Goal: Information Seeking & Learning: Learn about a topic

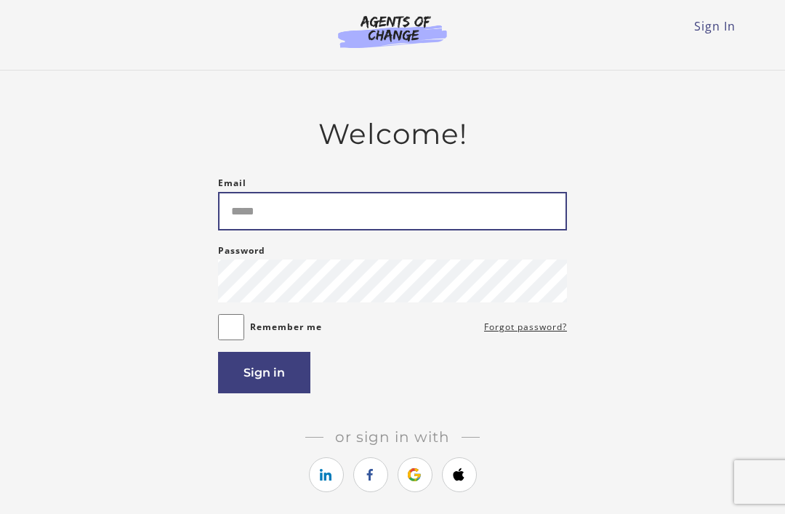
type input "**********"
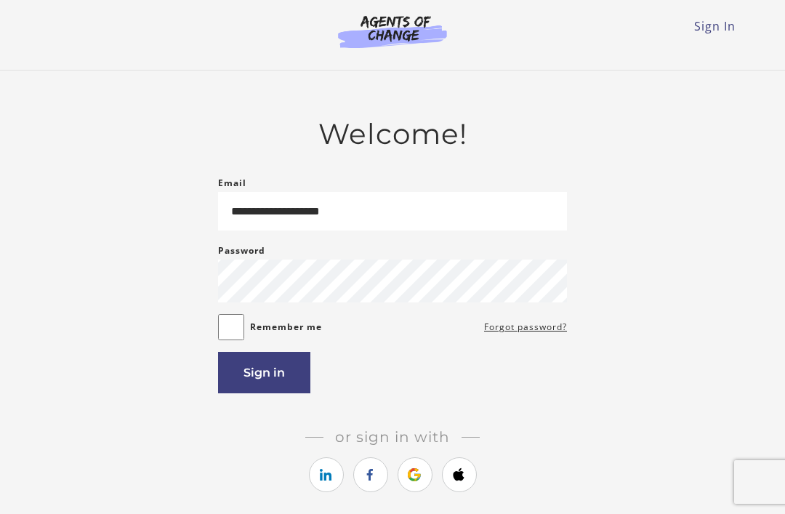
click at [286, 369] on button "Sign in" at bounding box center [264, 372] width 92 height 41
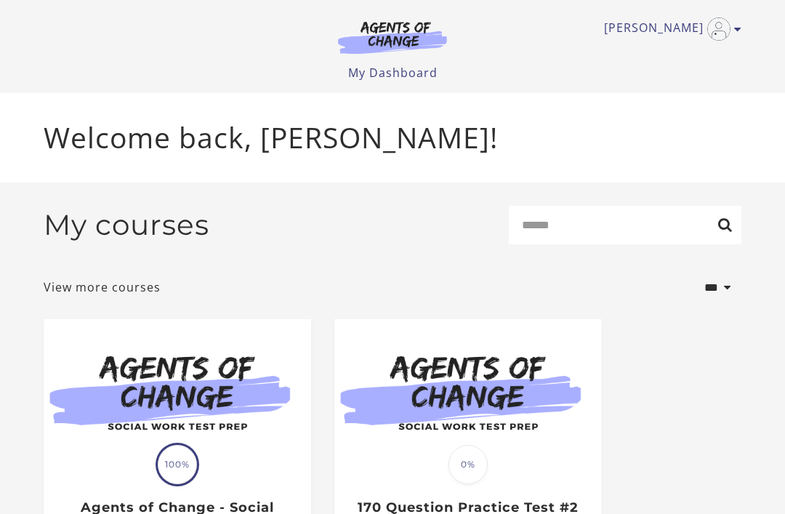
click at [220, 373] on img at bounding box center [177, 391] width 267 height 144
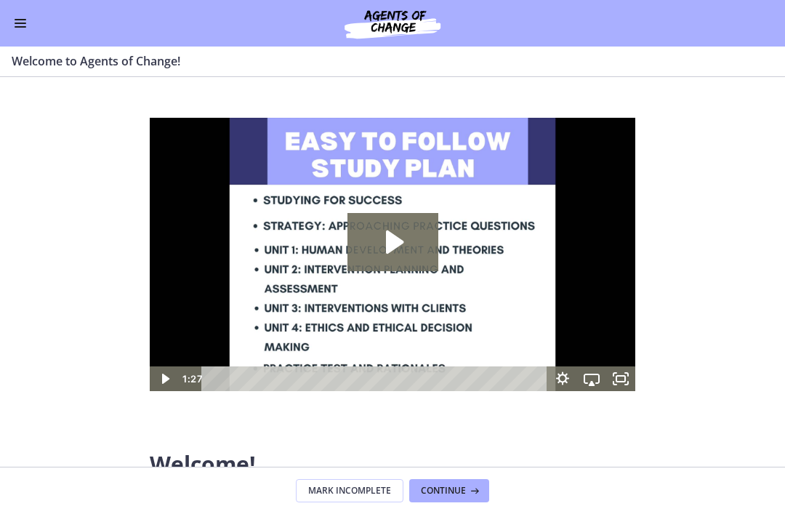
click at [25, 31] on button "Enable menu" at bounding box center [20, 23] width 17 height 17
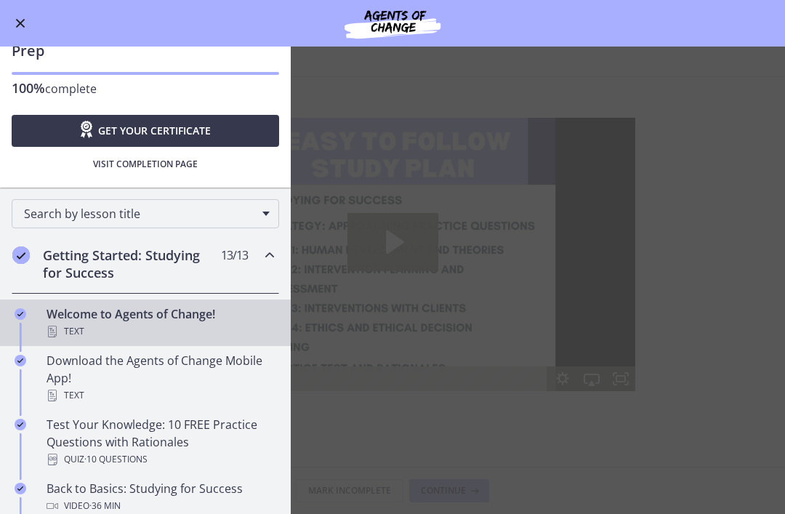
scroll to position [52, 0]
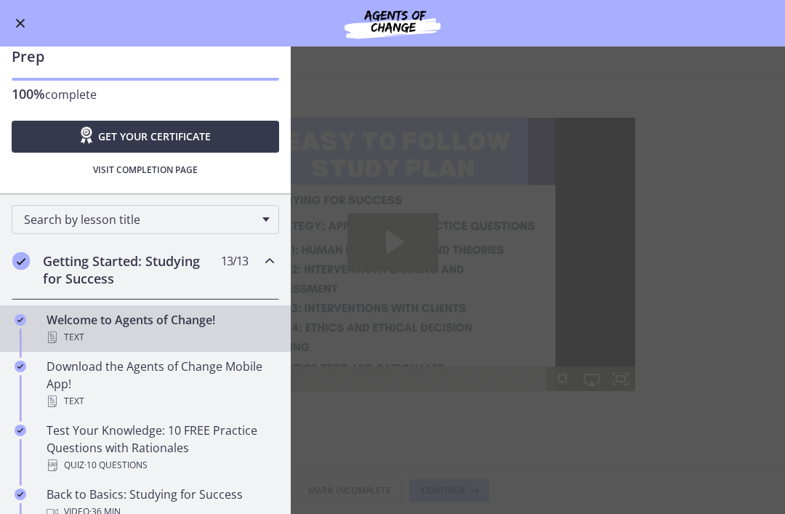
click at [198, 336] on div "Text" at bounding box center [160, 336] width 227 height 17
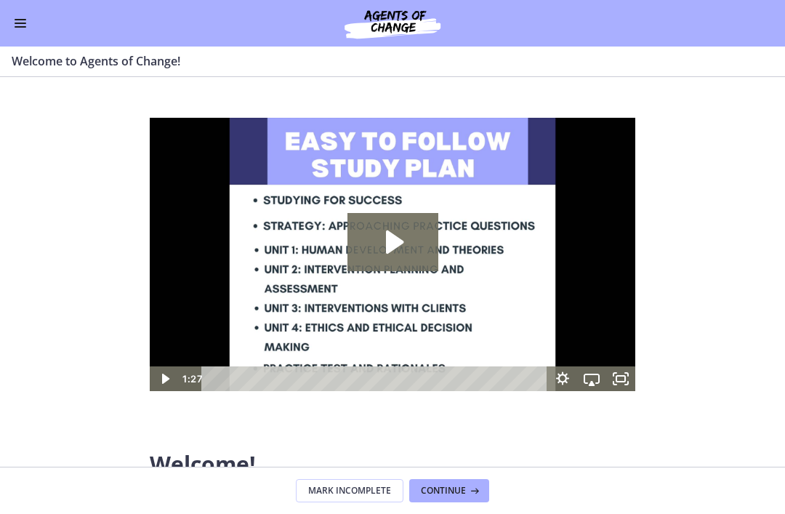
click at [12, 17] on button "Enable menu" at bounding box center [20, 23] width 17 height 17
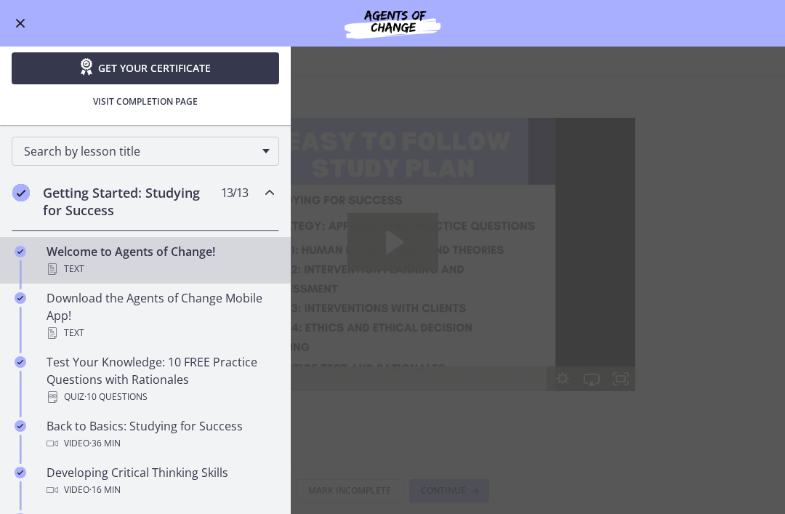
scroll to position [124, 0]
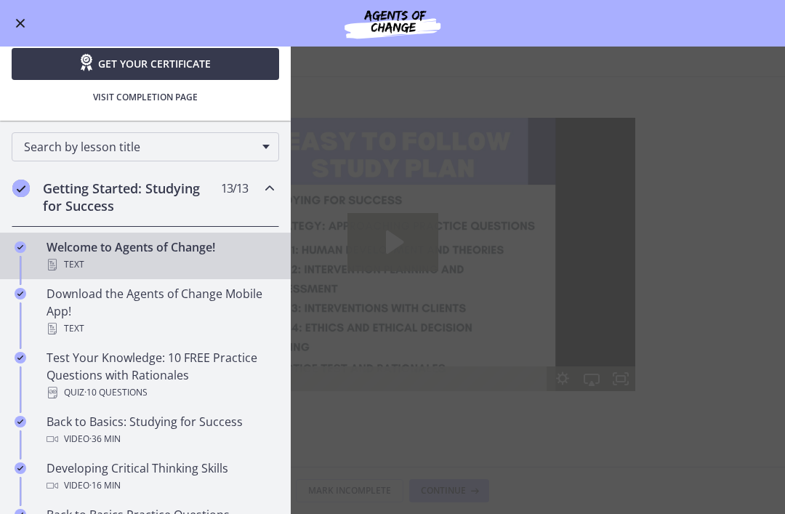
click at [173, 201] on h2 "Getting Started: Studying for Success" at bounding box center [131, 196] width 177 height 35
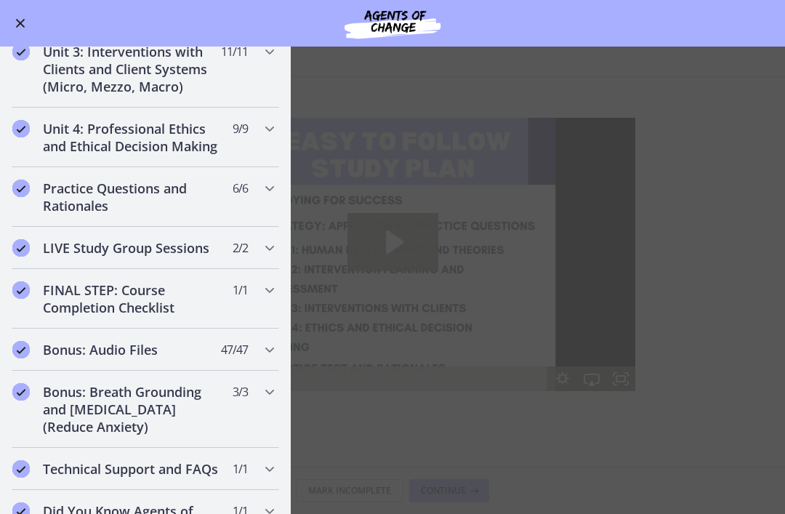
scroll to position [552, 0]
click at [140, 197] on h2 "Practice Questions and Rationales" at bounding box center [131, 196] width 177 height 35
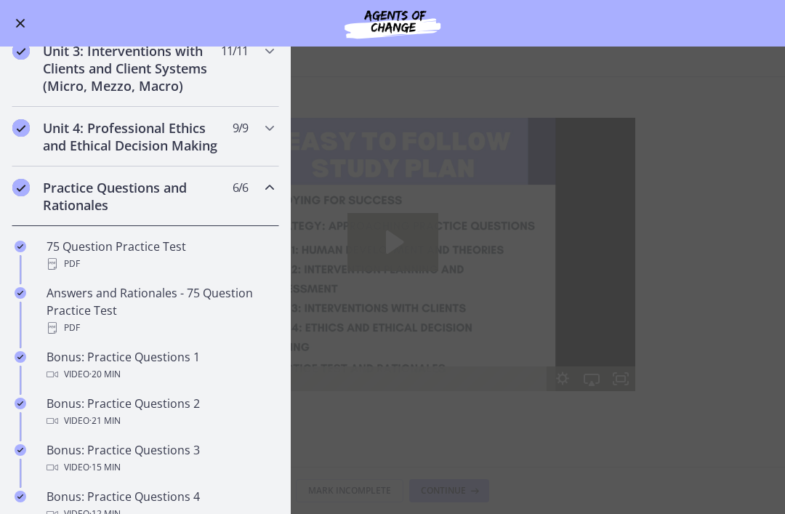
click at [127, 304] on div "Answers and Rationales - 75 Question Practice Test PDF" at bounding box center [160, 310] width 227 height 52
